Goal: Entertainment & Leisure: Consume media (video, audio)

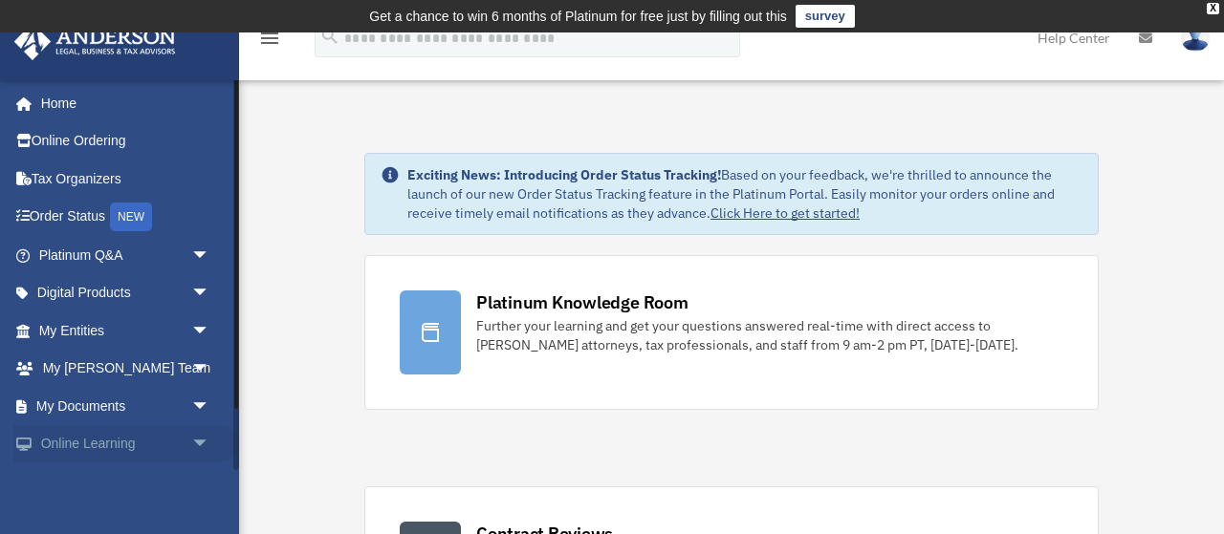
click at [126, 443] on link "Online Learning arrow_drop_down" at bounding box center [126, 444] width 226 height 38
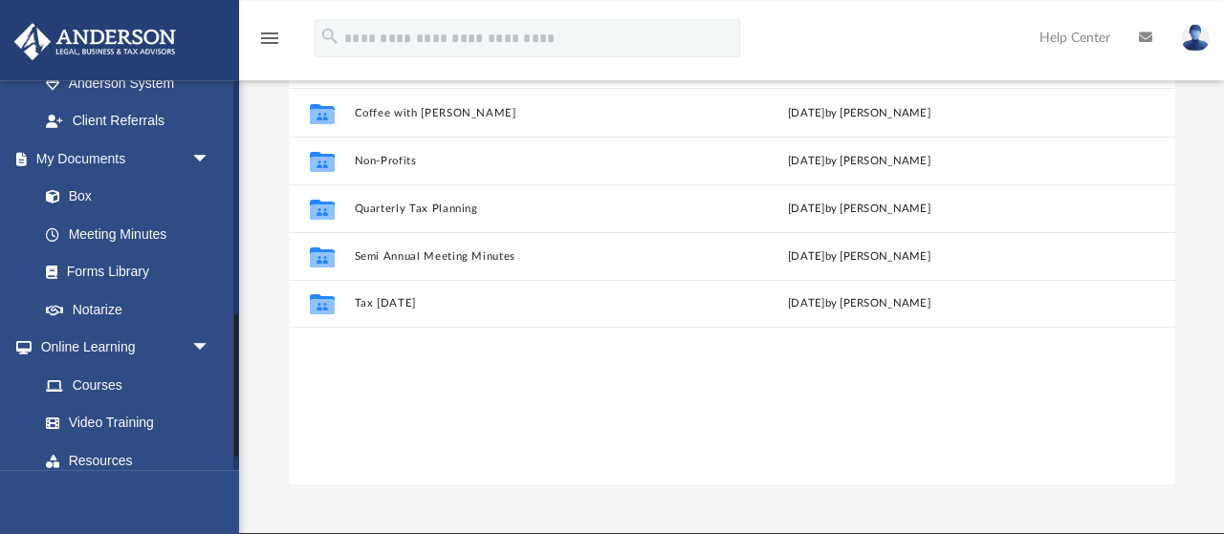
scroll to position [677, 0]
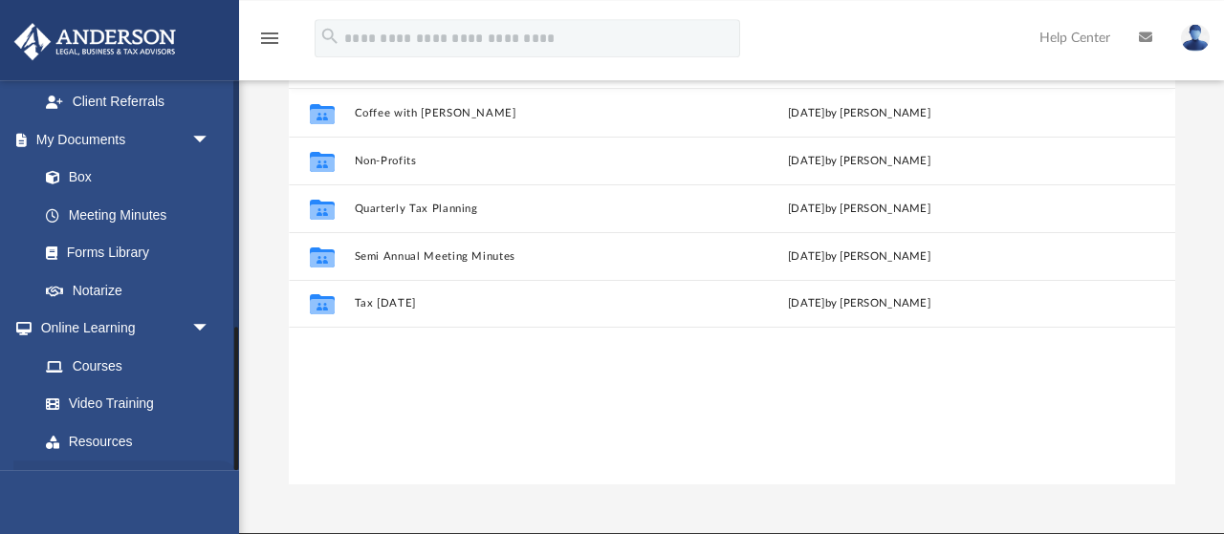
drag, startPoint x: 233, startPoint y: 194, endPoint x: 223, endPoint y: 414, distance: 220.1
click at [223, 414] on div "[PERSON_NAME][EMAIL_ADDRESS][DOMAIN_NAME] Sign Out [PERSON_NAME][EMAIL_ADDRESS]…" at bounding box center [119, 274] width 239 height 391
click at [145, 385] on link "Video Training" at bounding box center [133, 404] width 212 height 38
click at [83, 385] on link "Video Training" at bounding box center [133, 404] width 212 height 38
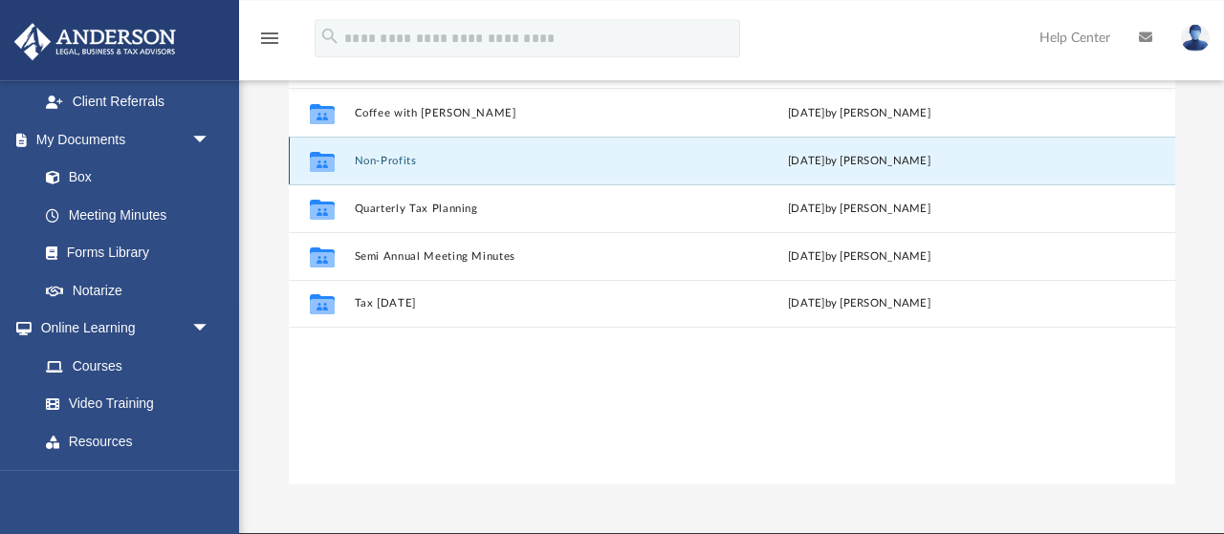
click at [389, 159] on button "Non-Profits" at bounding box center [519, 161] width 331 height 12
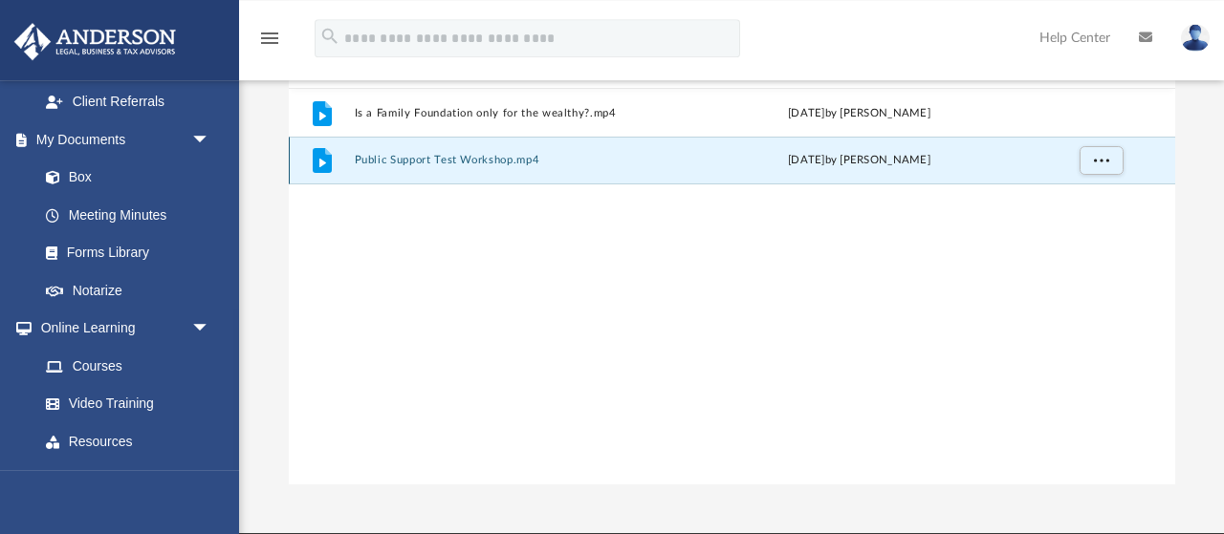
click at [389, 159] on button "Public Support Test Workshop.mp4" at bounding box center [519, 160] width 331 height 12
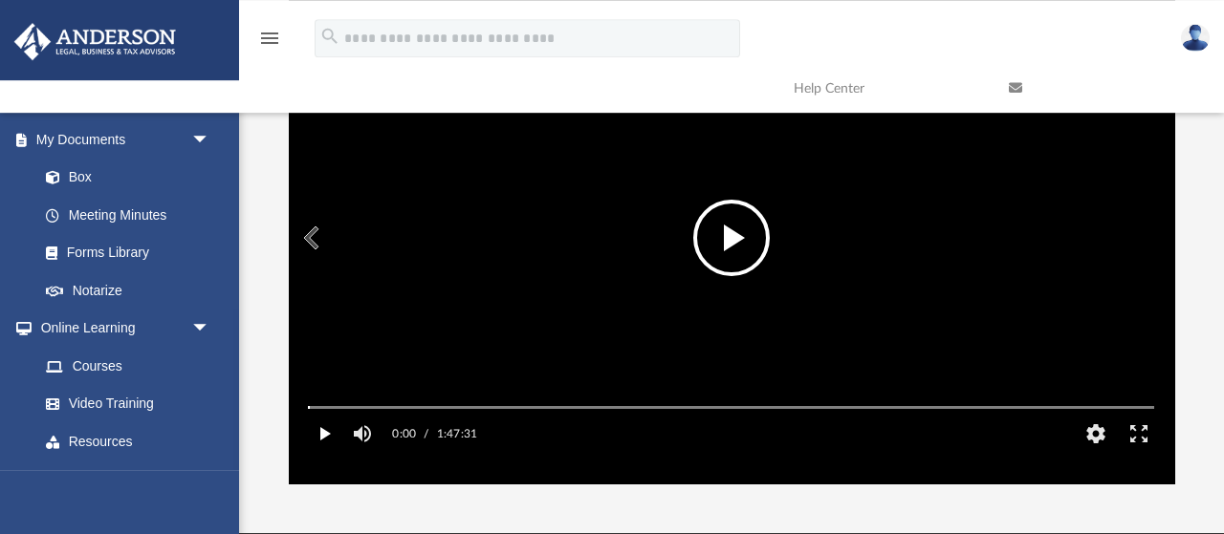
click at [322, 453] on button "Play" at bounding box center [323, 434] width 43 height 38
